Goal: Information Seeking & Learning: Find specific page/section

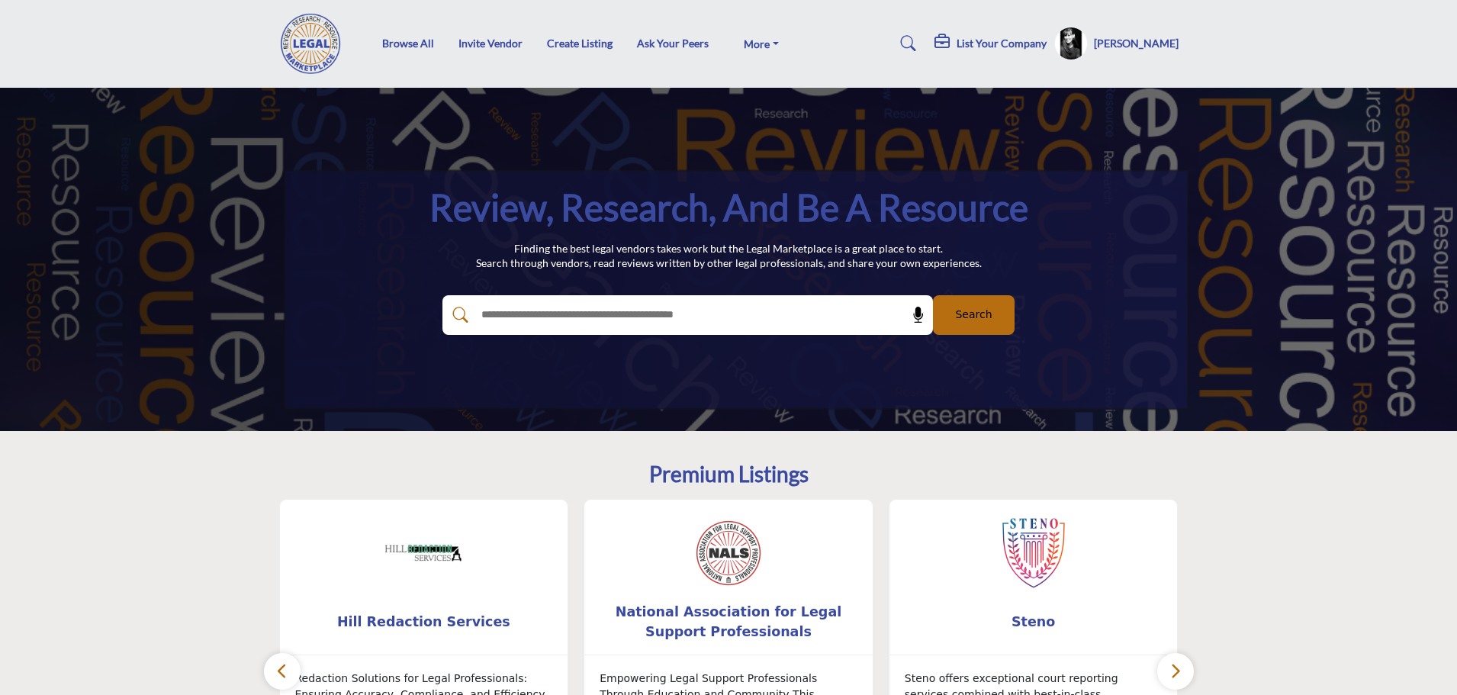
click at [1145, 43] on h5 "[PERSON_NAME]" at bounding box center [1136, 43] width 85 height 15
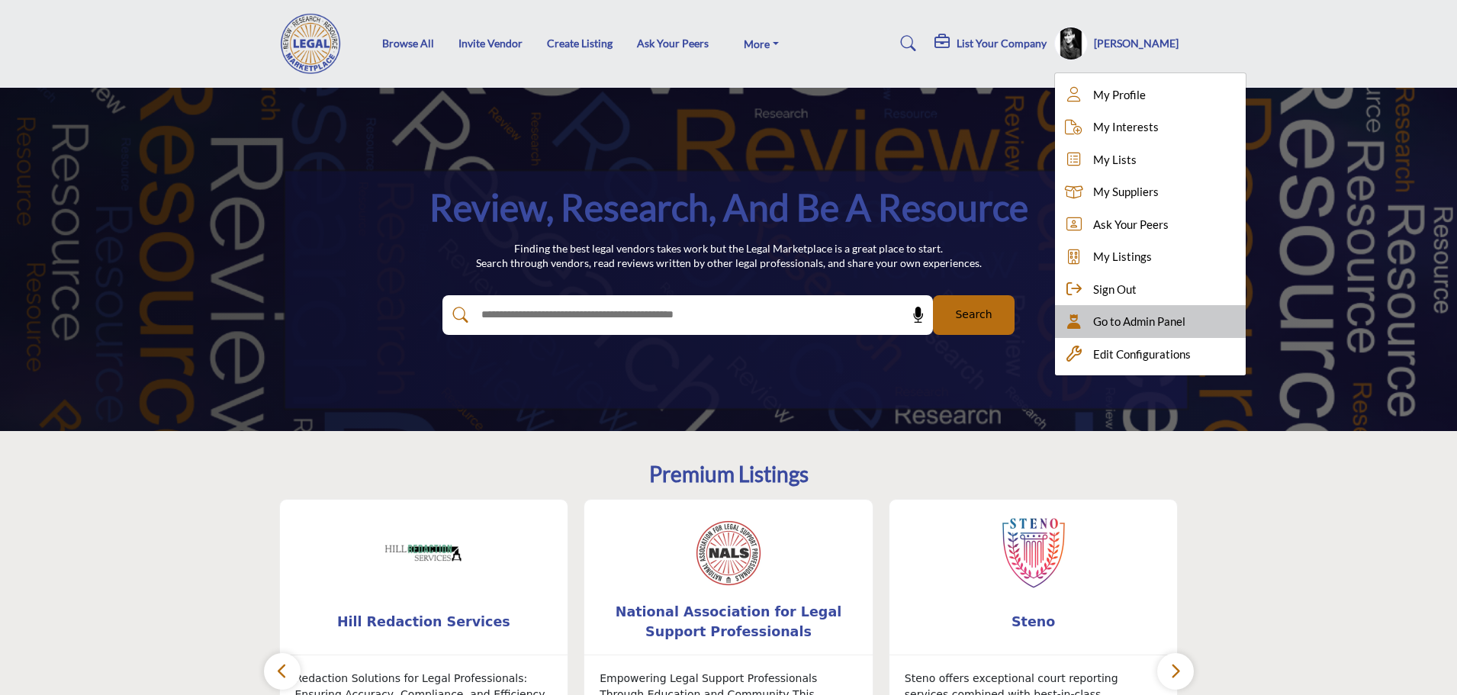
click at [1133, 326] on span "Go to Admin Panel" at bounding box center [1139, 322] width 92 height 18
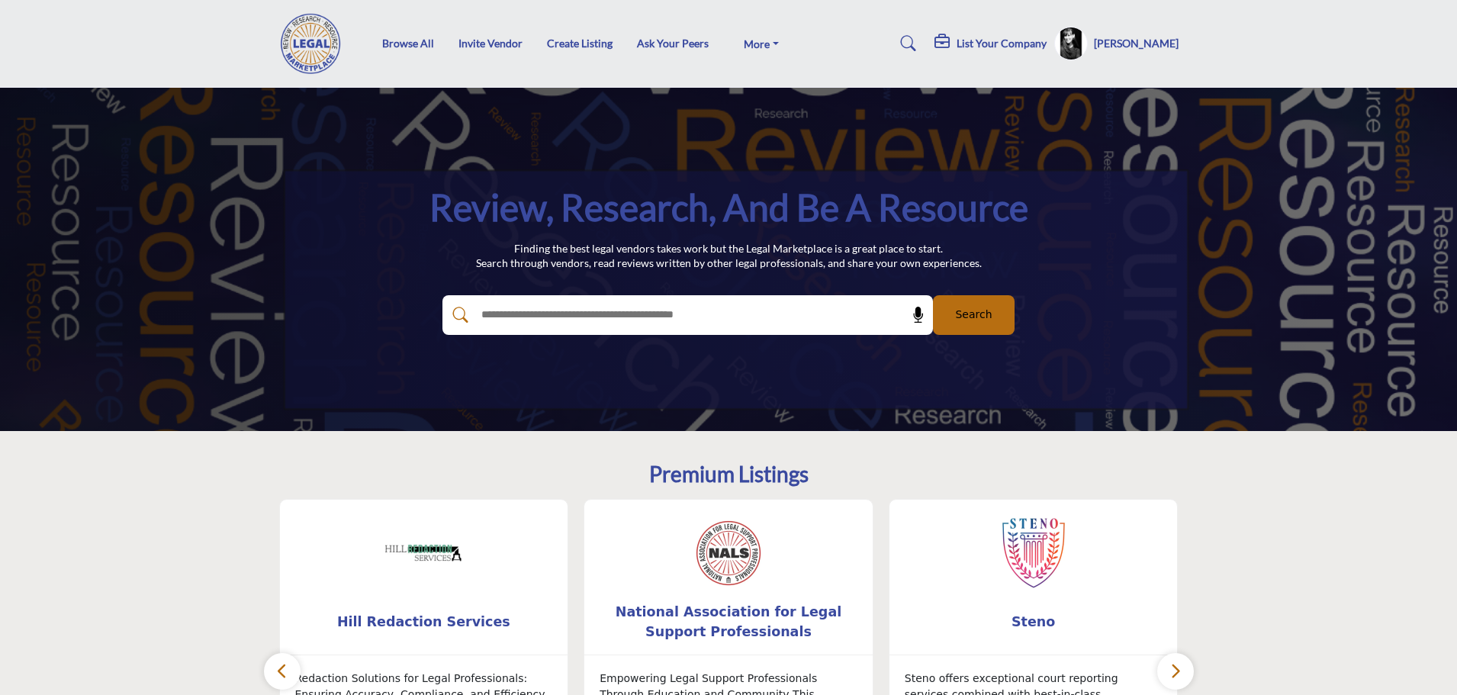
click at [552, 317] on input "text" at bounding box center [655, 315] width 364 height 23
type input "*****"
click at [933, 295] on button "Search" at bounding box center [974, 315] width 82 height 40
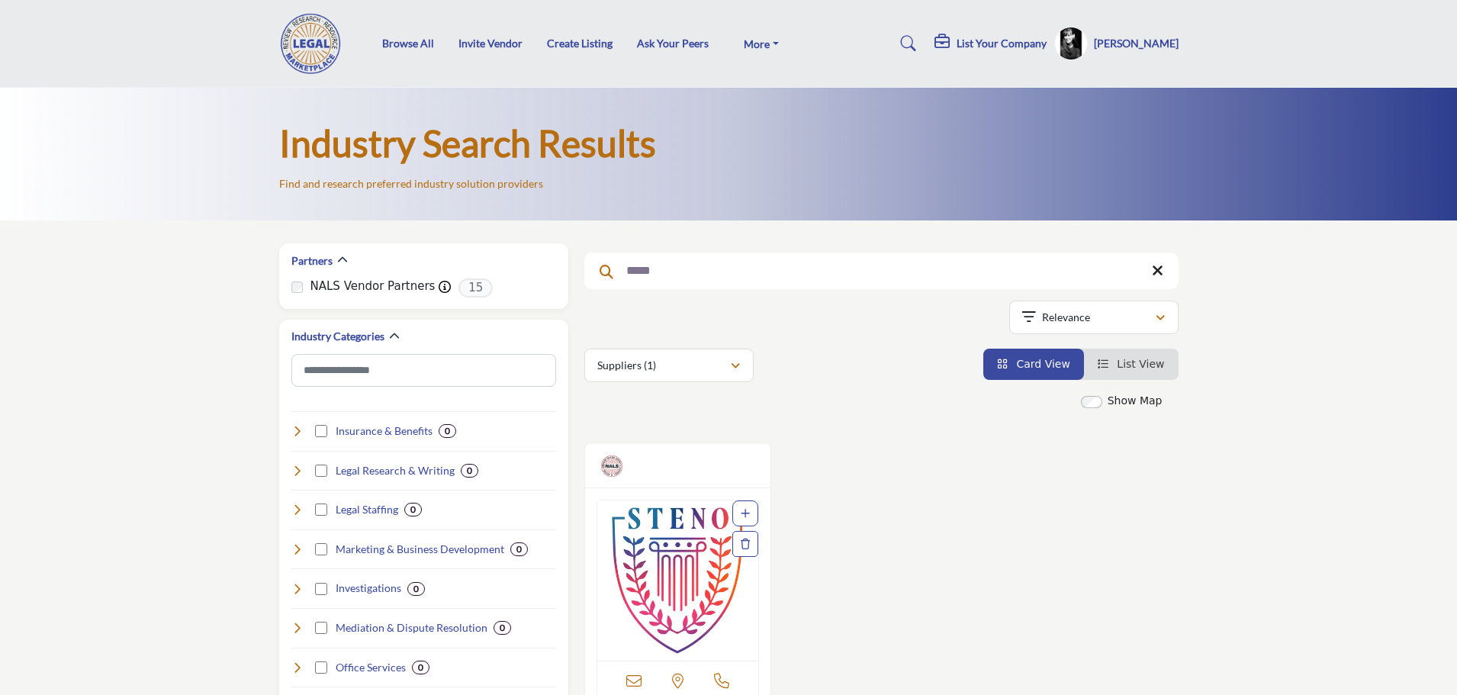
click at [657, 567] on img "Open Listing in new tab" at bounding box center [678, 580] width 162 height 160
